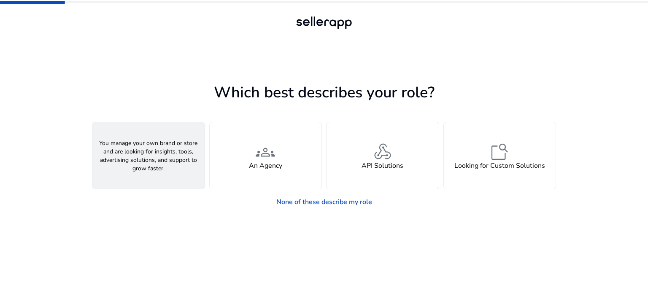
click at [190, 141] on div "person A Seller" at bounding box center [148, 155] width 112 height 67
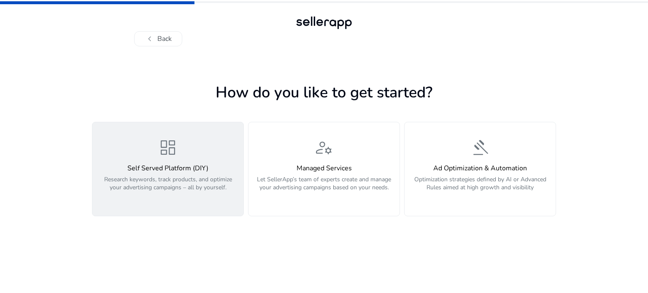
click at [235, 158] on div "dashboard Self Served Platform (DIY) Research keywords, track products, and opt…" at bounding box center [167, 168] width 141 height 63
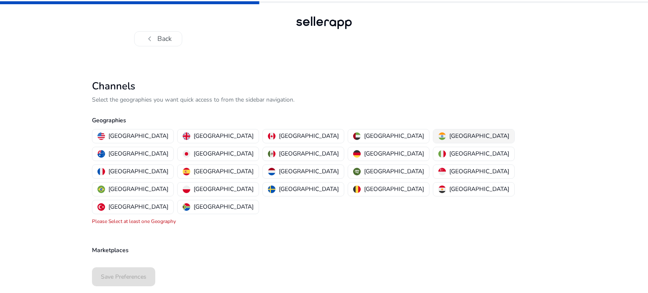
drag, startPoint x: 369, startPoint y: 138, endPoint x: 363, endPoint y: 137, distance: 6.5
click at [449, 138] on p "[GEOGRAPHIC_DATA]" at bounding box center [479, 136] width 60 height 9
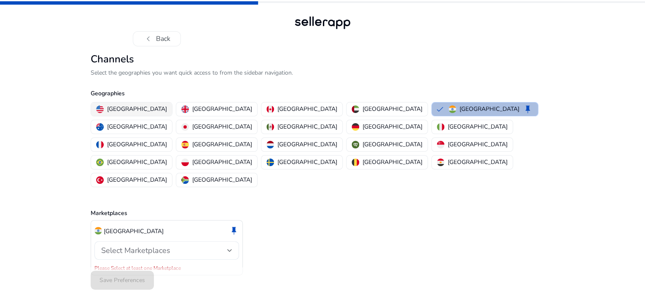
click at [129, 113] on p "[GEOGRAPHIC_DATA]" at bounding box center [137, 109] width 60 height 9
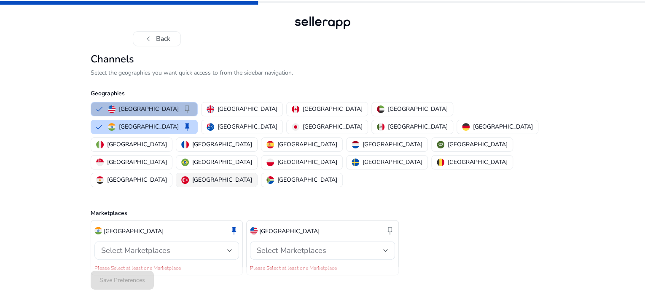
scroll to position [5, 0]
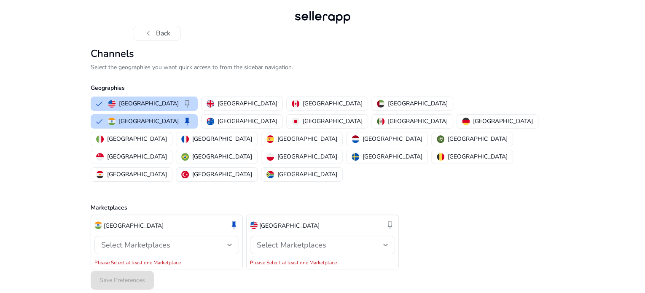
click at [267, 221] on p "[GEOGRAPHIC_DATA]" at bounding box center [289, 225] width 60 height 9
click at [235, 220] on span "keep" at bounding box center [234, 225] width 10 height 10
click at [227, 240] on div "Select Marketplaces" at bounding box center [164, 244] width 126 height 9
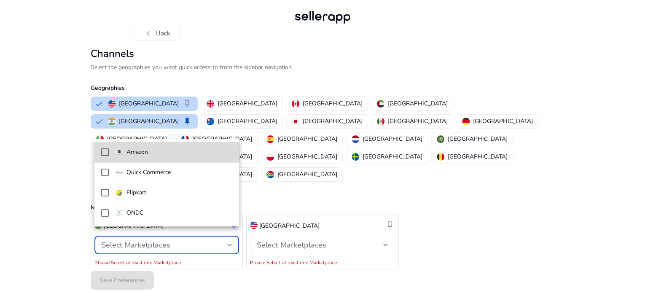
click at [108, 155] on mat-pseudo-checkbox at bounding box center [105, 152] width 8 height 8
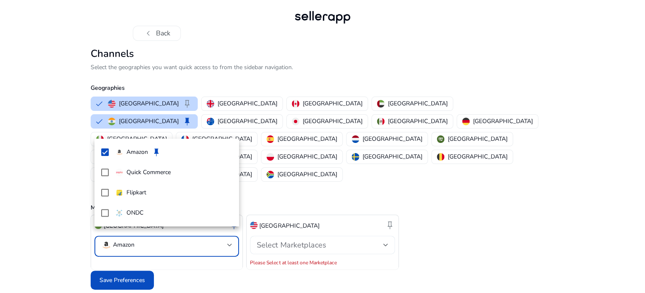
click at [381, 238] on div at bounding box center [322, 146] width 645 height 293
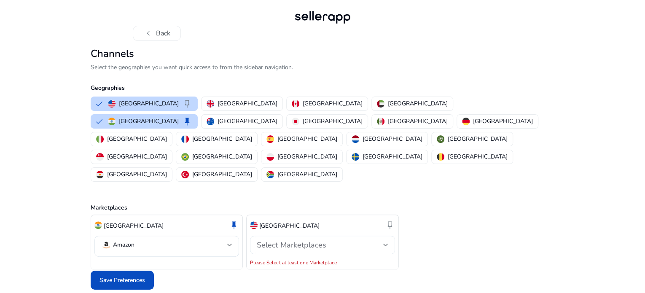
click at [377, 240] on div "Select Marketplaces" at bounding box center [320, 244] width 126 height 9
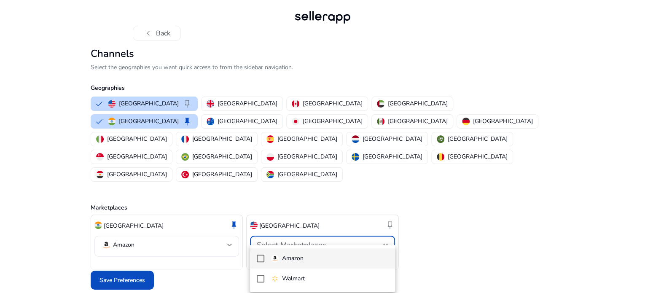
click at [259, 256] on mat-pseudo-checkbox at bounding box center [261, 259] width 8 height 8
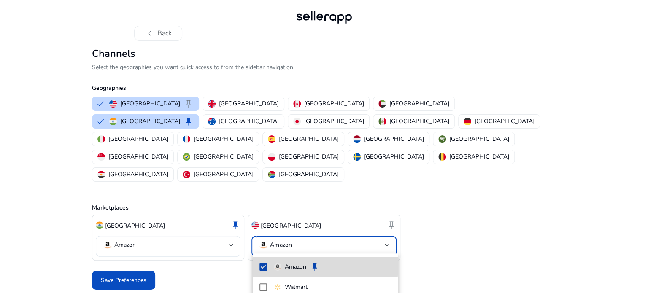
scroll to position [0, 0]
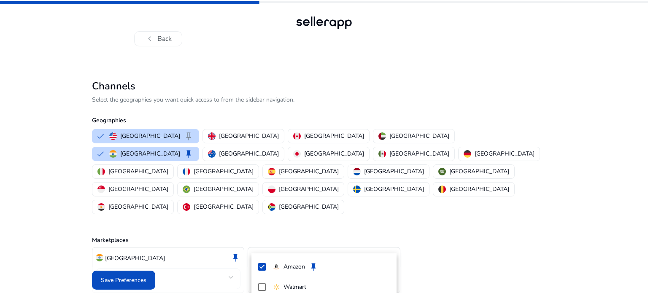
click at [205, 268] on div at bounding box center [324, 146] width 648 height 293
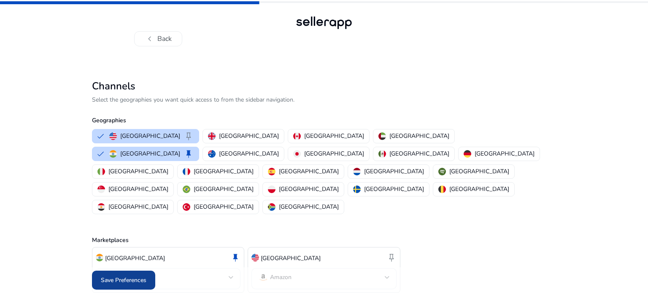
click at [137, 270] on span at bounding box center [123, 280] width 63 height 20
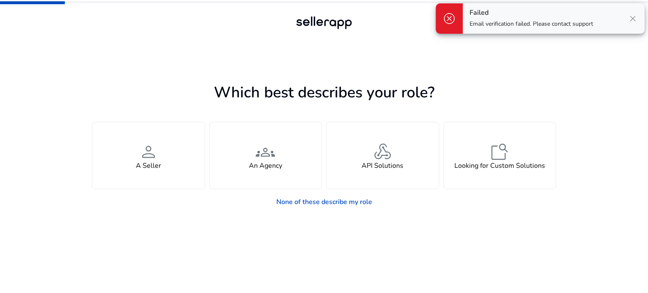
click at [633, 13] on span "close" at bounding box center [633, 18] width 10 height 10
